Goal: Information Seeking & Learning: Learn about a topic

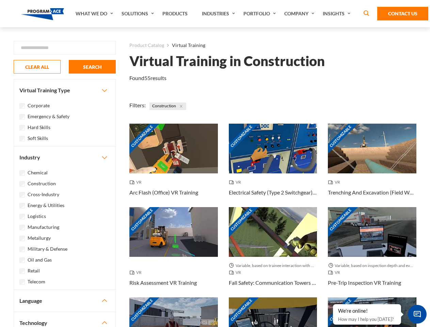
click at [95, 14] on link "What We Do" at bounding box center [95, 13] width 46 height 27
click at [139, 14] on link "Solutions" at bounding box center [138, 13] width 41 height 27
click at [219, 14] on link "Industries" at bounding box center [220, 13] width 42 height 27
click at [301, 14] on link "Company" at bounding box center [300, 13] width 38 height 27
click at [338, 14] on link "Insights" at bounding box center [338, 13] width 36 height 27
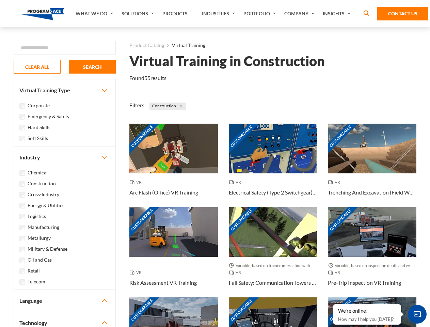
click at [0, 0] on div "Blog White Papers News" at bounding box center [0, 0] width 0 height 0
click at [0, 0] on strong "How Virtual Learning Can Enhance Workforce Productivity: A Guide for L&D Manage…" at bounding box center [0, 0] width 0 height 0
click at [417, 314] on span "Minimize live chat window" at bounding box center [417, 314] width 25 height 25
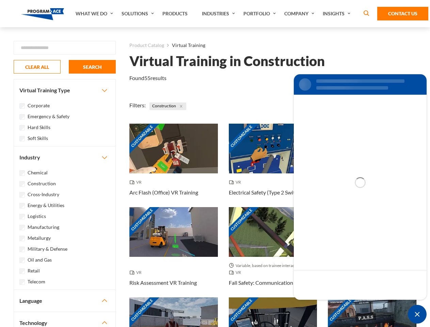
click at [333, 305] on div "Customizable" at bounding box center [372, 322] width 89 height 50
